Goal: Navigation & Orientation: Find specific page/section

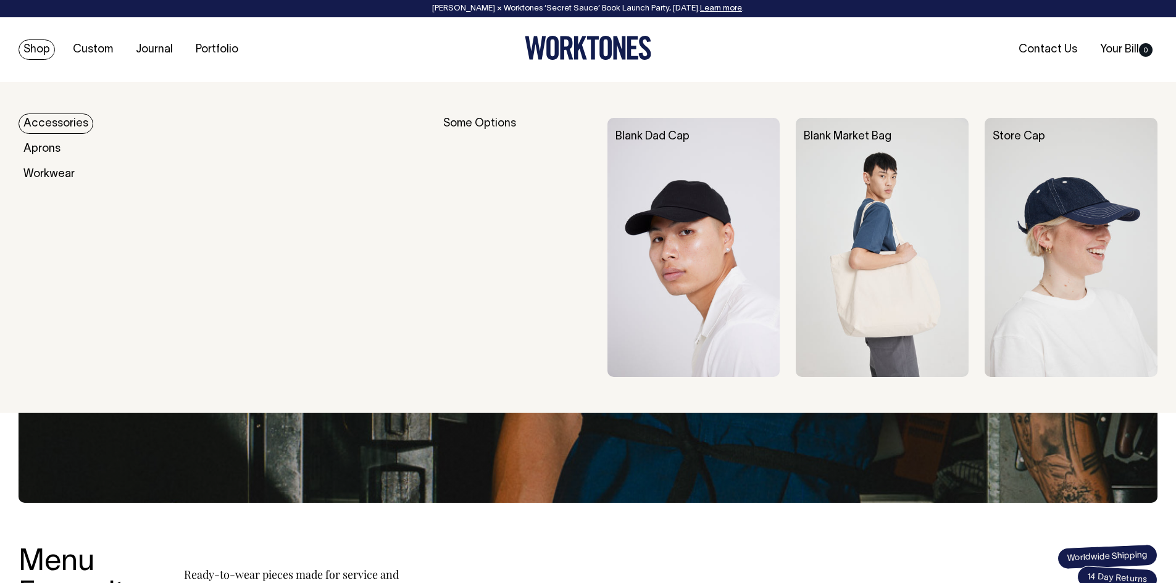
click at [41, 55] on link "Shop" at bounding box center [37, 49] width 36 height 20
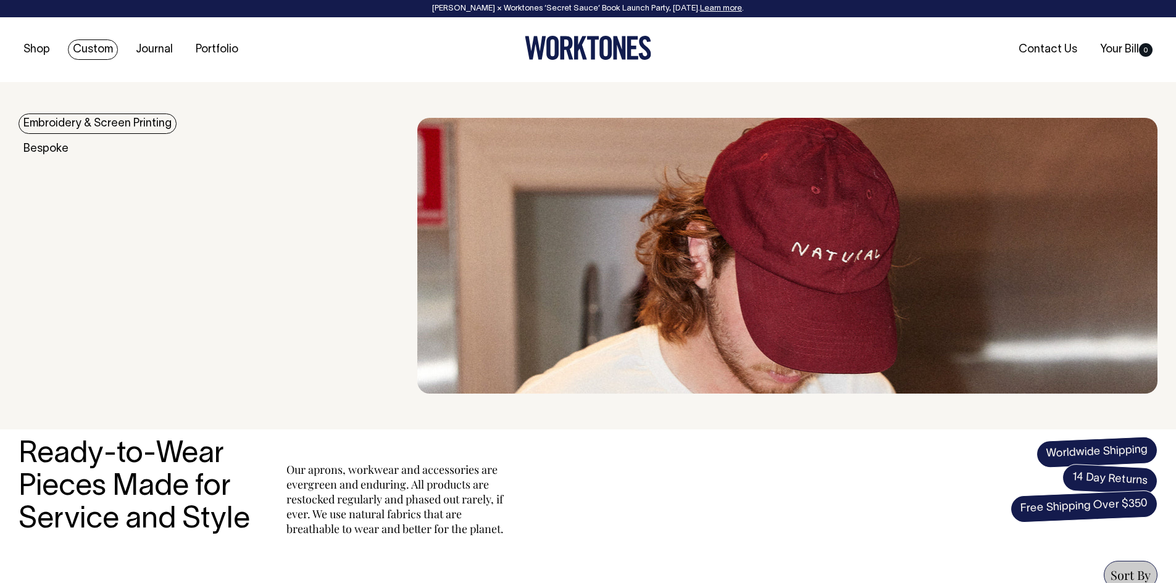
click at [98, 48] on link "Custom" at bounding box center [93, 49] width 50 height 20
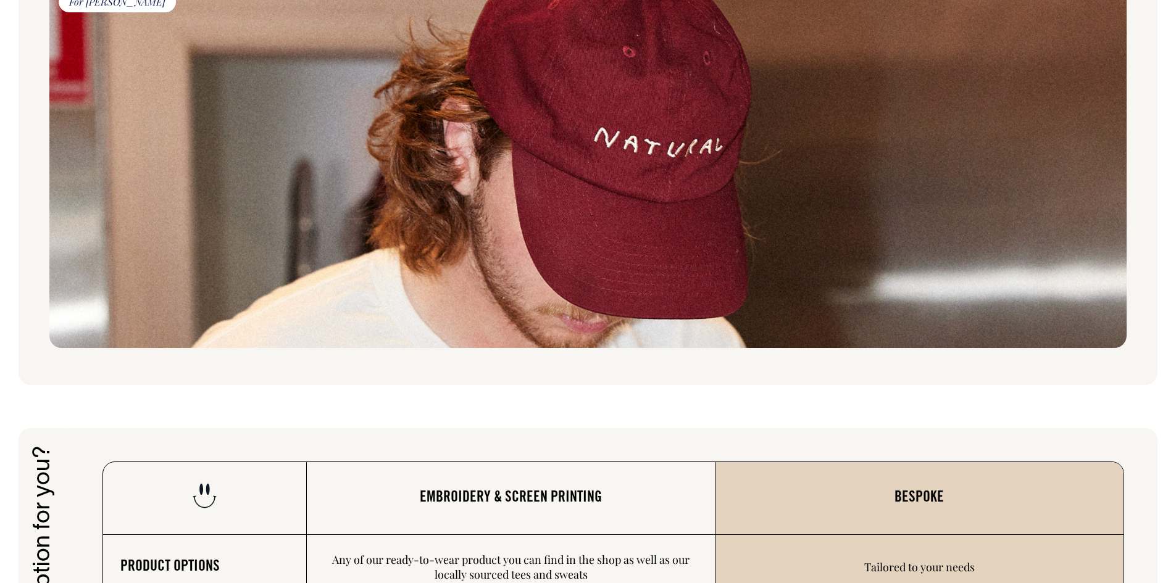
scroll to position [1605, 0]
